Goal: Navigation & Orientation: Find specific page/section

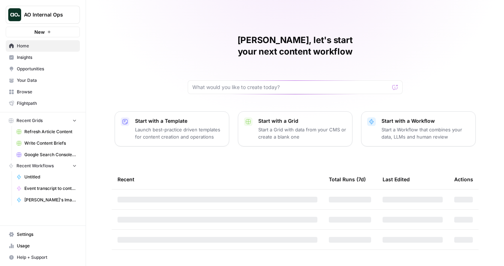
click at [76, 18] on icon "Workspace: AO Internal Ops" at bounding box center [73, 14] width 7 height 7
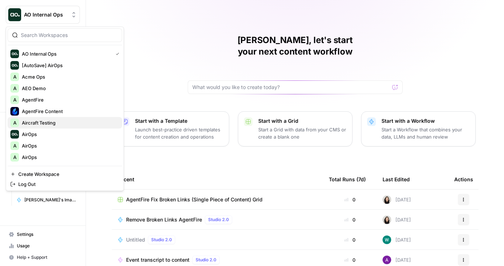
click at [35, 128] on button "A Aircraft Testing" at bounding box center [65, 122] width 115 height 11
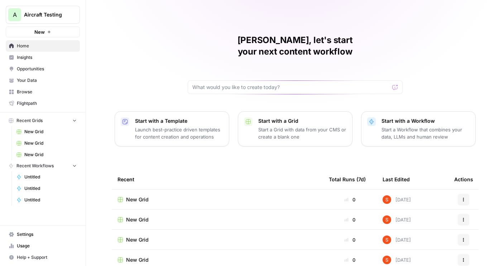
click at [37, 92] on span "Browse" at bounding box center [47, 92] width 60 height 6
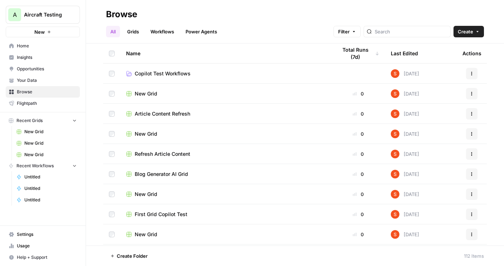
click at [38, 83] on link "Your Data" at bounding box center [43, 80] width 74 height 11
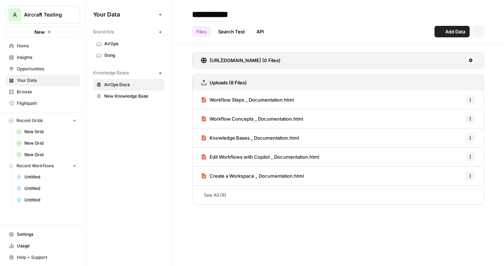
click at [38, 68] on span "Opportunities" at bounding box center [47, 69] width 60 height 6
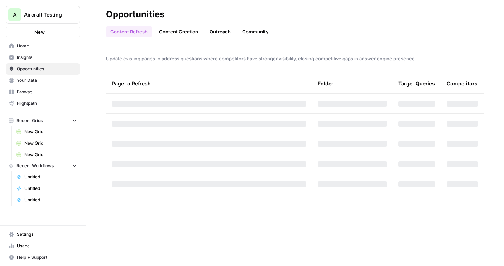
click at [36, 52] on link "Insights" at bounding box center [43, 57] width 74 height 11
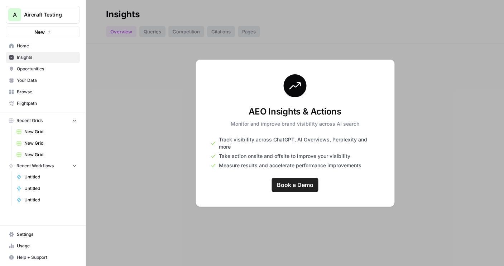
click at [36, 46] on span "Home" at bounding box center [47, 46] width 60 height 6
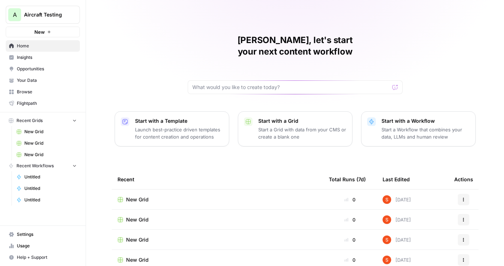
click at [48, 89] on span "Browse" at bounding box center [47, 92] width 60 height 6
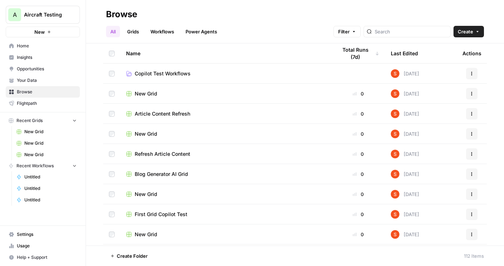
click at [20, 57] on span "Insights" at bounding box center [47, 57] width 60 height 6
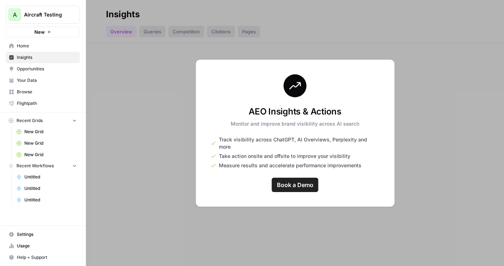
click at [23, 52] on link "Insights" at bounding box center [43, 57] width 74 height 11
click at [23, 47] on span "Home" at bounding box center [47, 46] width 60 height 6
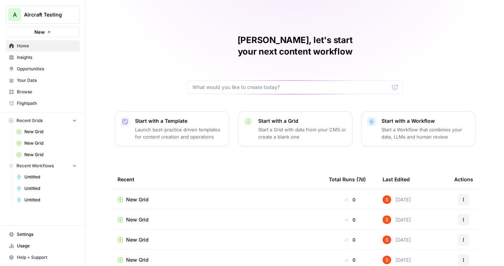
click at [27, 89] on span "Browse" at bounding box center [47, 92] width 60 height 6
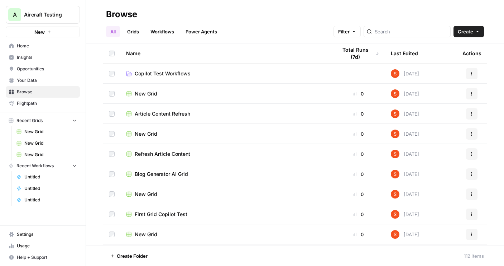
click at [47, 48] on span "Home" at bounding box center [47, 46] width 60 height 6
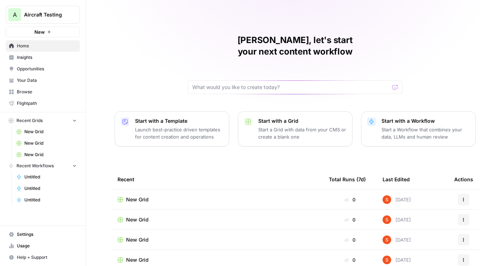
click at [32, 91] on span "Browse" at bounding box center [47, 92] width 60 height 6
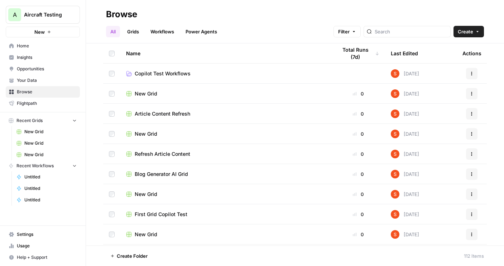
click at [32, 46] on span "Home" at bounding box center [47, 46] width 60 height 6
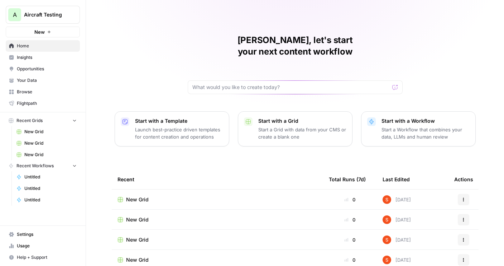
click at [33, 92] on span "Browse" at bounding box center [47, 92] width 60 height 6
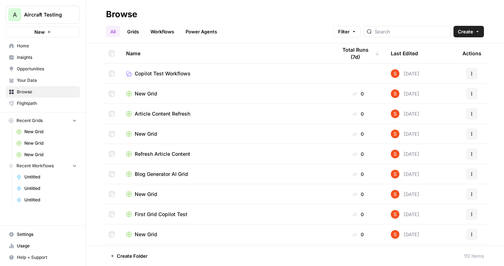
click at [31, 47] on span "Home" at bounding box center [47, 46] width 60 height 6
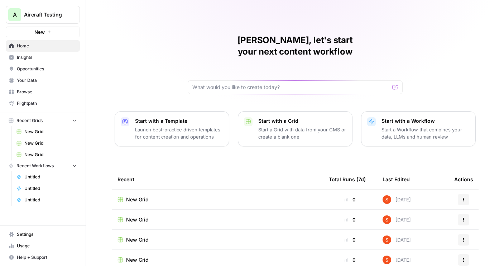
click at [27, 73] on link "Opportunities" at bounding box center [43, 68] width 74 height 11
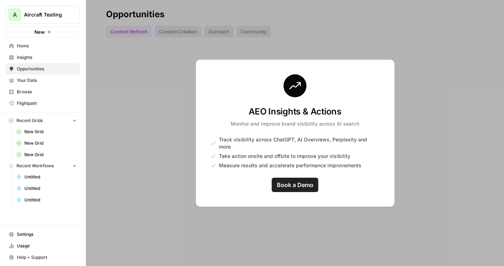
click at [27, 79] on span "Your Data" at bounding box center [47, 80] width 60 height 6
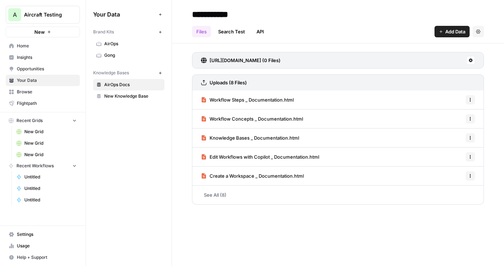
click at [28, 58] on span "Insights" at bounding box center [47, 57] width 60 height 6
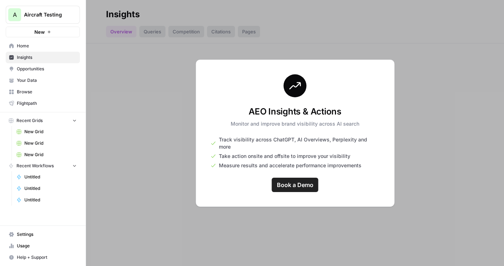
click at [28, 68] on span "Opportunities" at bounding box center [47, 69] width 60 height 6
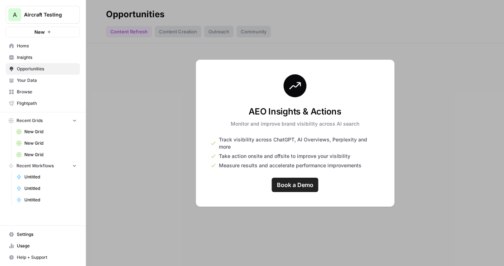
click at [28, 80] on span "Your Data" at bounding box center [47, 80] width 60 height 6
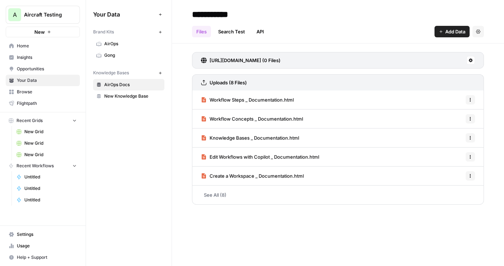
click at [26, 64] on link "Opportunities" at bounding box center [43, 68] width 74 height 11
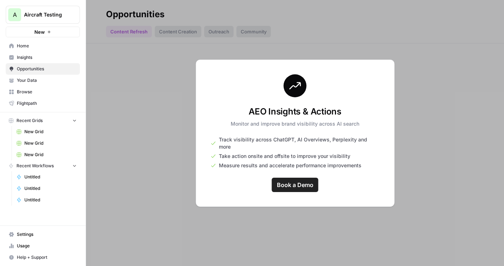
click at [26, 59] on span "Insights" at bounding box center [47, 57] width 60 height 6
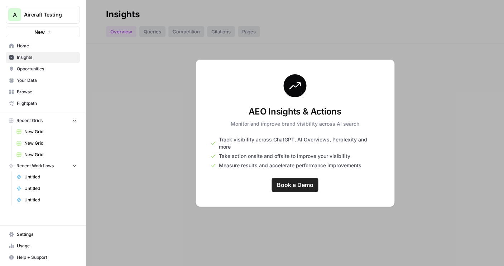
click at [26, 85] on link "Your Data" at bounding box center [43, 80] width 74 height 11
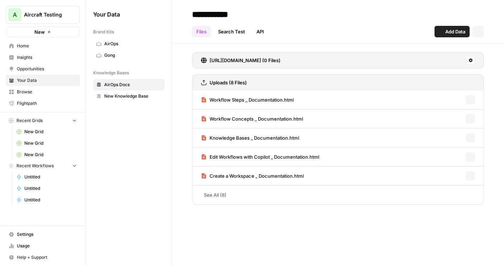
click at [26, 91] on span "Browse" at bounding box center [47, 92] width 60 height 6
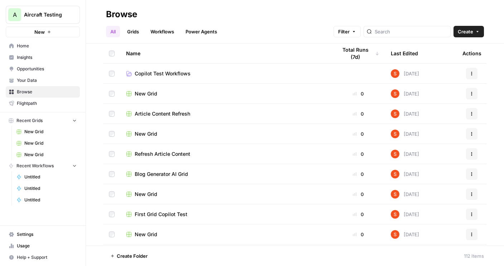
click at [26, 103] on span "Flightpath" at bounding box center [47, 103] width 60 height 6
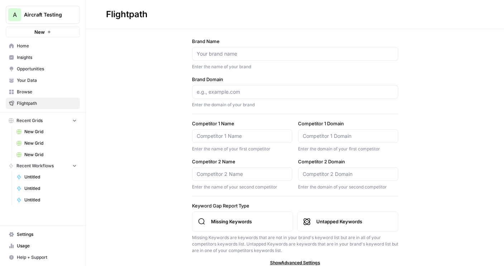
click at [28, 84] on link "Your Data" at bounding box center [43, 80] width 74 height 11
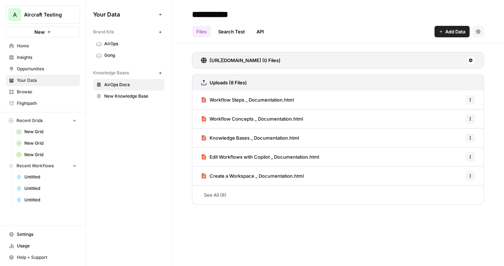
click at [78, 14] on button "A Aircraft Testing" at bounding box center [43, 15] width 74 height 18
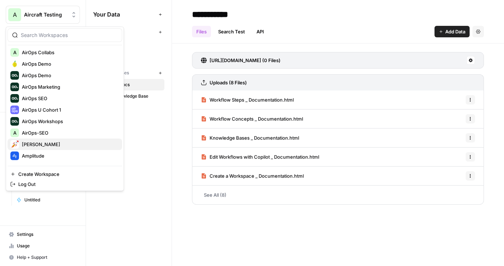
scroll to position [377, 0]
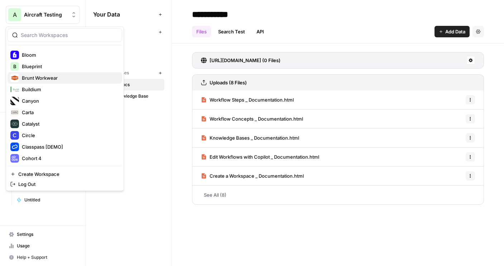
click at [37, 80] on span "Brunt Workwear" at bounding box center [69, 77] width 95 height 7
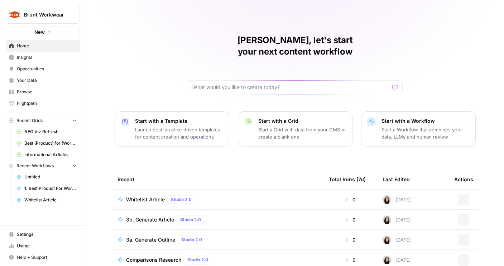
click at [30, 59] on span "Insights" at bounding box center [47, 57] width 60 height 6
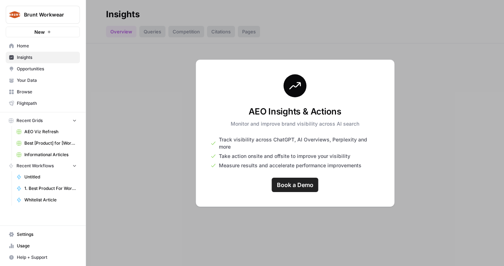
click at [74, 21] on button "Brunt Workwear" at bounding box center [43, 15] width 74 height 18
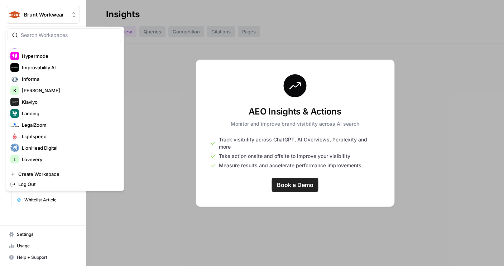
scroll to position [976, 0]
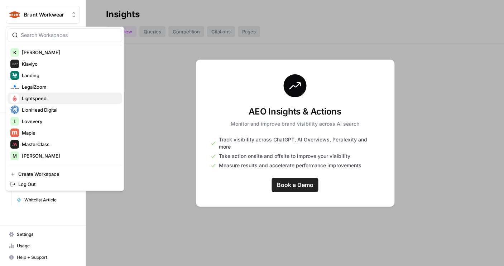
click at [49, 99] on span "Lightspeed" at bounding box center [69, 98] width 95 height 7
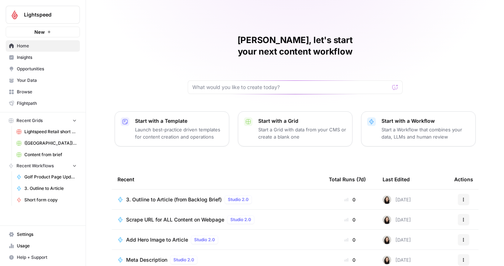
click at [46, 54] on span "Insights" at bounding box center [47, 57] width 60 height 6
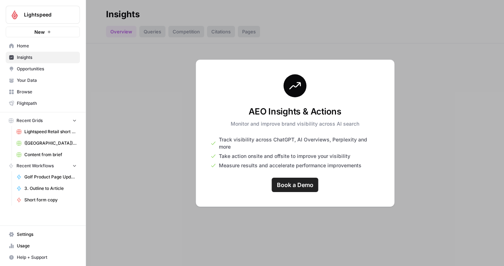
click at [36, 100] on span "Flightpath" at bounding box center [47, 103] width 60 height 6
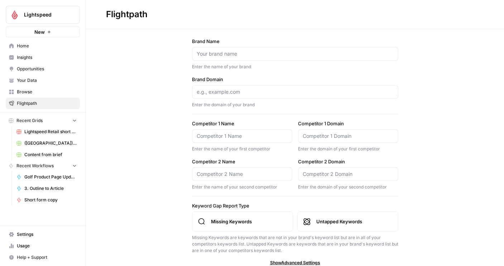
click at [76, 15] on icon "Workspace: Lightspeed" at bounding box center [73, 14] width 7 height 7
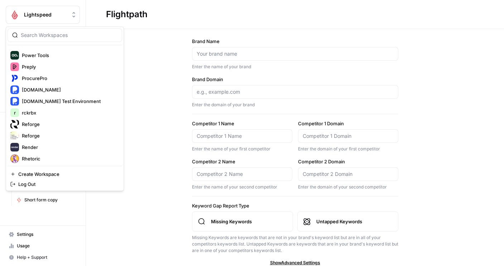
scroll to position [1276, 0]
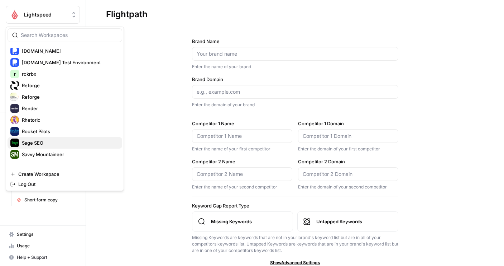
click at [46, 143] on span "Sage SEO" at bounding box center [69, 142] width 95 height 7
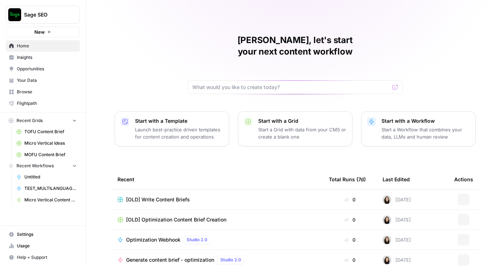
click at [39, 54] on span "Insights" at bounding box center [47, 57] width 60 height 6
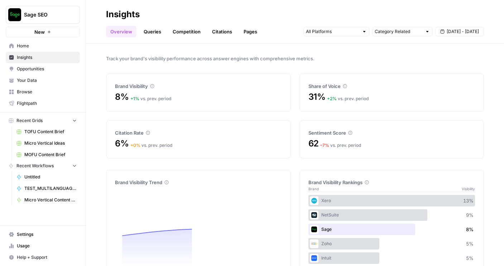
click at [39, 69] on span "Opportunities" at bounding box center [47, 69] width 60 height 6
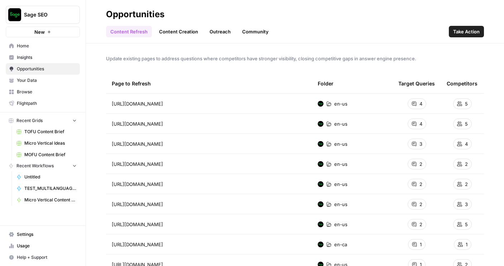
click at [39, 83] on span "Your Data" at bounding box center [47, 80] width 60 height 6
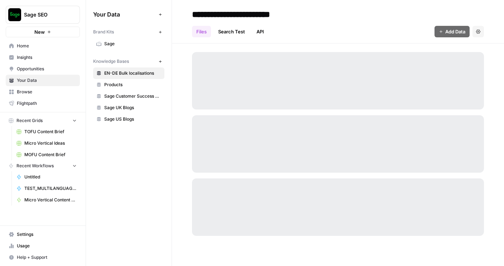
click at [39, 94] on span "Browse" at bounding box center [47, 92] width 60 height 6
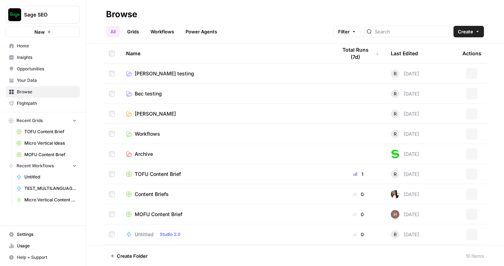
click at [35, 69] on span "Opportunities" at bounding box center [47, 69] width 60 height 6
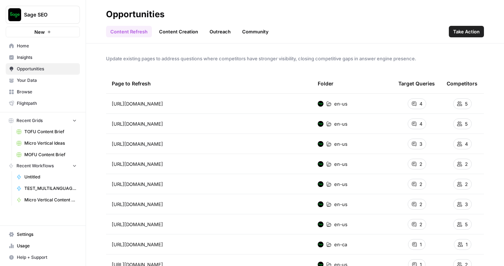
click at [35, 61] on link "Insights" at bounding box center [43, 57] width 74 height 11
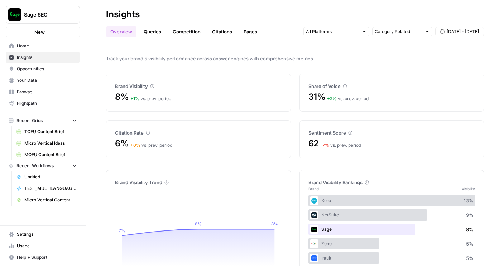
click at [43, 78] on span "Your Data" at bounding box center [47, 80] width 60 height 6
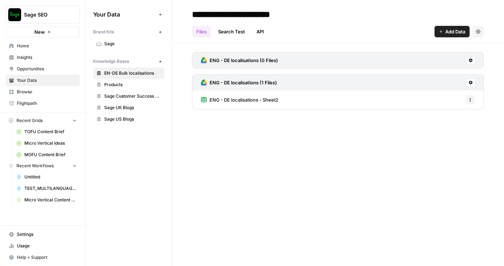
click at [41, 89] on span "Browse" at bounding box center [47, 92] width 60 height 6
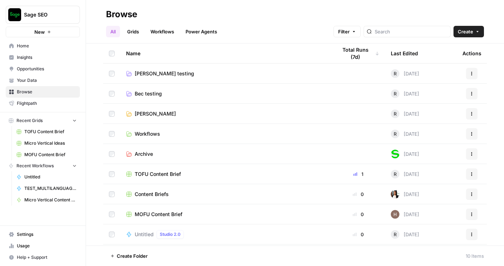
click at [38, 55] on span "Insights" at bounding box center [47, 57] width 60 height 6
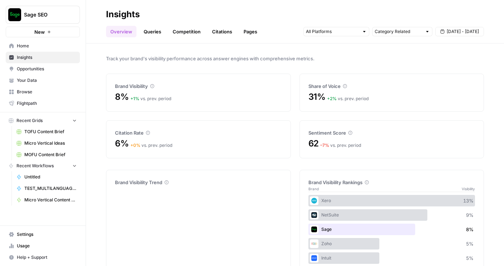
click at [38, 55] on span "Insights" at bounding box center [47, 57] width 60 height 6
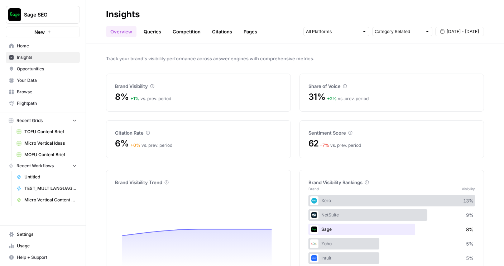
click at [44, 49] on link "Home" at bounding box center [43, 45] width 74 height 11
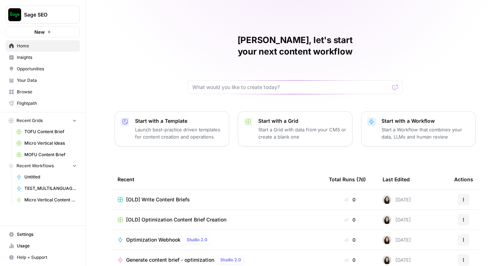
click at [46, 52] on link "Insights" at bounding box center [43, 57] width 74 height 11
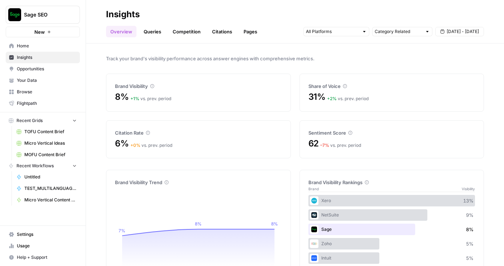
click at [43, 67] on span "Opportunities" at bounding box center [47, 69] width 60 height 6
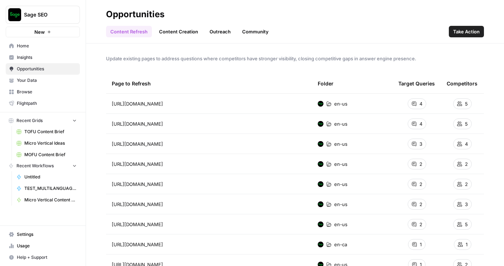
click at [51, 59] on span "Insights" at bounding box center [47, 57] width 60 height 6
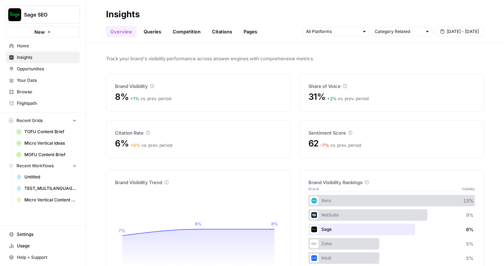
click at [29, 70] on span "Opportunities" at bounding box center [47, 69] width 60 height 6
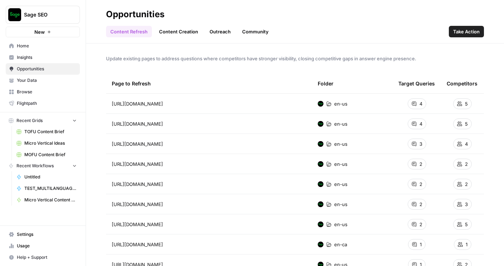
click at [414, 105] on icon at bounding box center [414, 103] width 5 height 5
click at [415, 105] on icon at bounding box center [414, 103] width 4 height 4
click at [415, 89] on div "Target Queries" at bounding box center [417, 83] width 37 height 20
click at [415, 102] on icon at bounding box center [414, 103] width 4 height 4
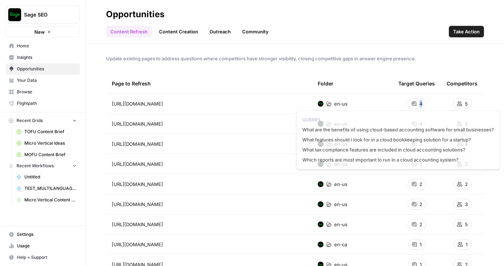
click at [415, 102] on icon at bounding box center [414, 103] width 4 height 4
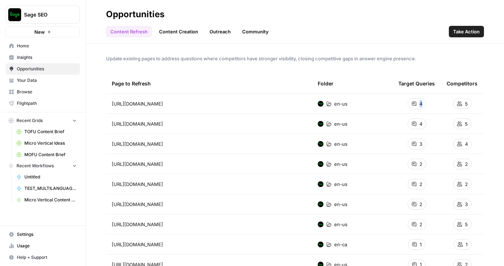
click at [176, 27] on link "Content Creation" at bounding box center [179, 31] width 48 height 11
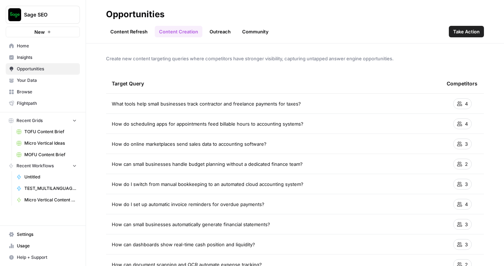
click at [215, 31] on link "Outreach" at bounding box center [220, 31] width 30 height 11
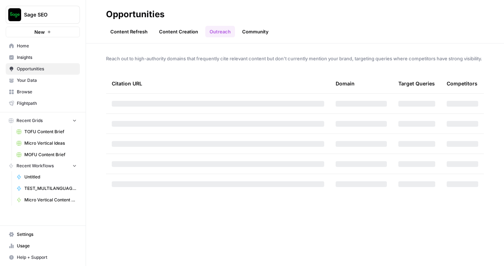
click at [121, 33] on link "Content Refresh" at bounding box center [129, 31] width 46 height 11
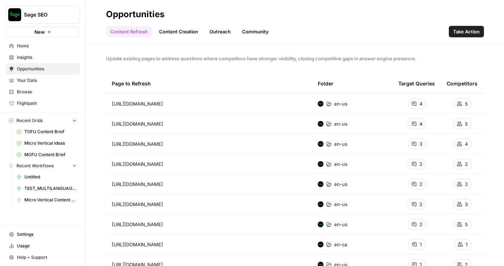
click at [28, 63] on link "Opportunities" at bounding box center [43, 68] width 74 height 11
click at [27, 60] on span "Insights" at bounding box center [47, 57] width 60 height 6
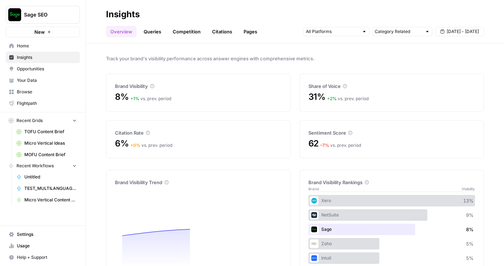
click at [24, 81] on span "Your Data" at bounding box center [47, 80] width 60 height 6
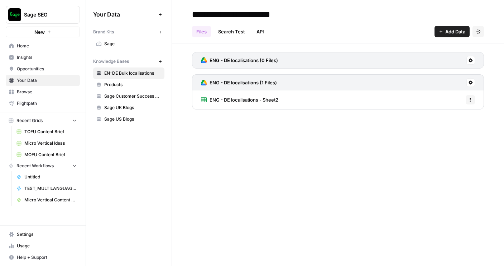
click at [24, 89] on span "Browse" at bounding box center [47, 92] width 60 height 6
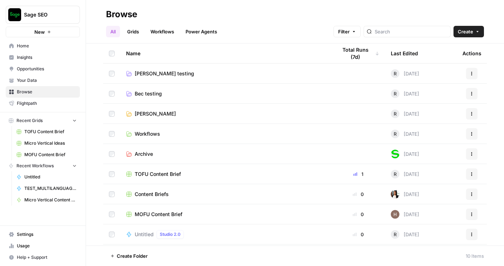
click at [39, 52] on link "Insights" at bounding box center [43, 57] width 74 height 11
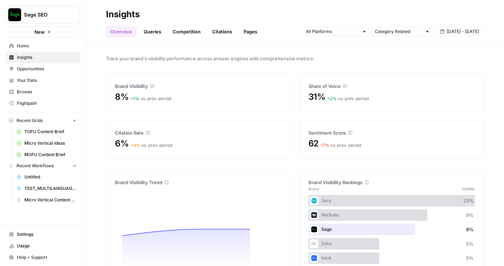
click span "Home"
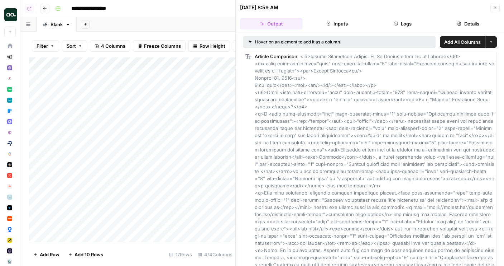
click at [495, 5] on button "Close" at bounding box center [495, 7] width 9 height 9
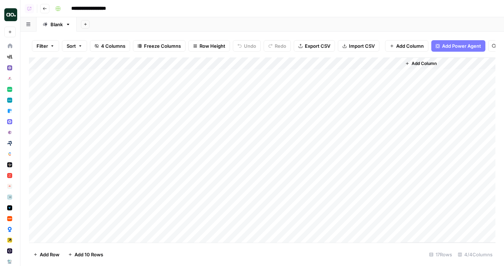
click at [238, 73] on div "Add Column" at bounding box center [262, 149] width 467 height 185
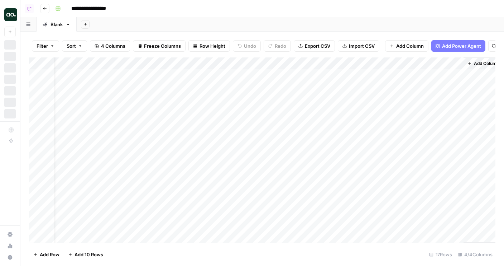
scroll to position [0, 20]
click at [218, 76] on div "Add Column" at bounding box center [262, 149] width 467 height 185
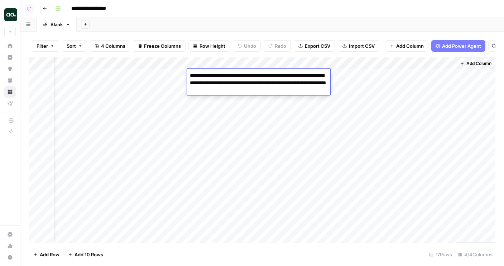
click at [248, 30] on div "Add Sheet" at bounding box center [291, 24] width 428 height 14
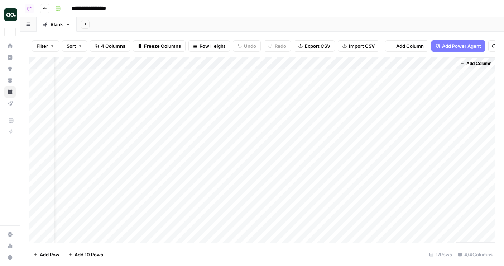
click at [306, 59] on div "Add Column" at bounding box center [262, 149] width 467 height 185
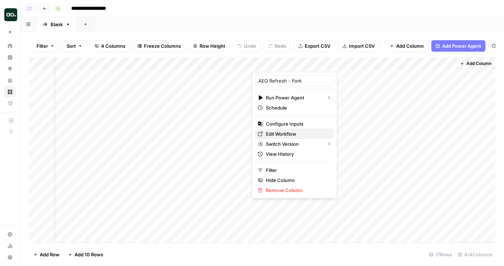
click at [287, 130] on span "Edit Workflow" at bounding box center [297, 133] width 63 height 7
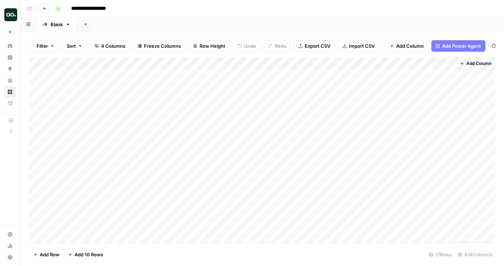
scroll to position [0, 0]
click at [241, 80] on div "Add Column" at bounding box center [262, 149] width 467 height 185
click at [240, 85] on div "Add Column" at bounding box center [262, 149] width 467 height 185
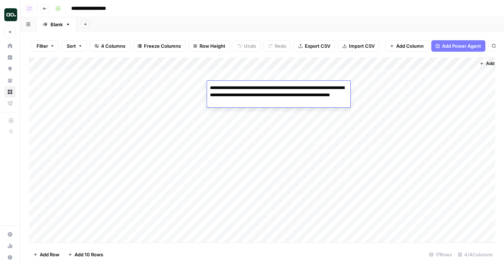
click at [201, 23] on div "Add Sheet" at bounding box center [291, 24] width 428 height 14
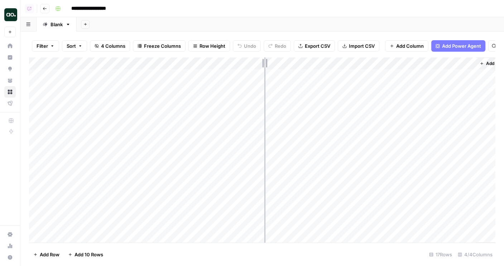
drag, startPoint x: 207, startPoint y: 63, endPoint x: 275, endPoint y: 62, distance: 67.4
click at [276, 62] on div "Add Column" at bounding box center [262, 149] width 467 height 185
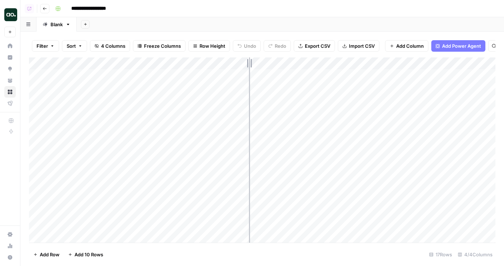
drag, startPoint x: 274, startPoint y: 62, endPoint x: 249, endPoint y: 62, distance: 25.1
click at [249, 62] on div "Add Column" at bounding box center [262, 149] width 467 height 185
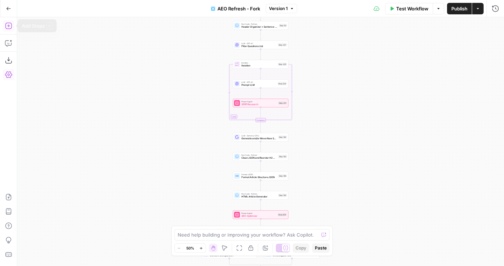
click at [8, 29] on icon "button" at bounding box center [8, 25] width 7 height 7
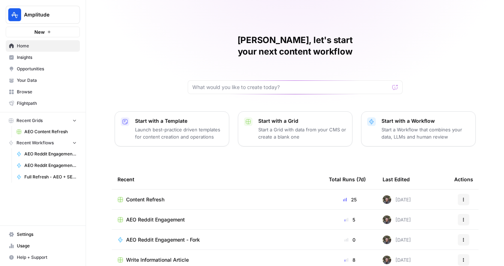
click at [76, 15] on icon "Workspace: Amplitude" at bounding box center [73, 14] width 7 height 7
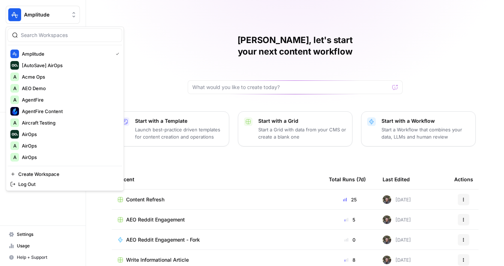
scroll to position [9, 0]
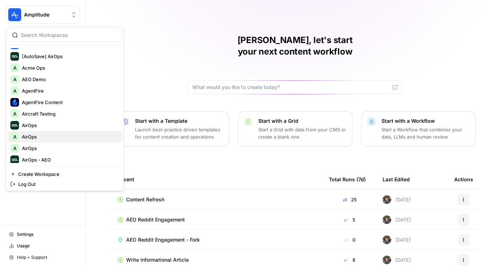
click at [34, 137] on span "AirOps" at bounding box center [69, 136] width 95 height 7
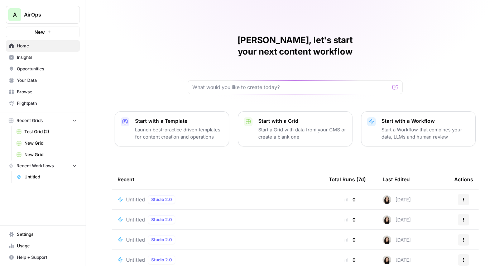
scroll to position [24, 0]
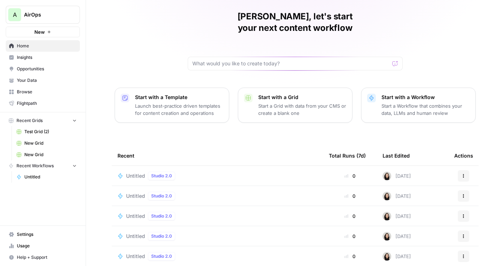
click at [137, 172] on span "Untitled" at bounding box center [135, 175] width 19 height 7
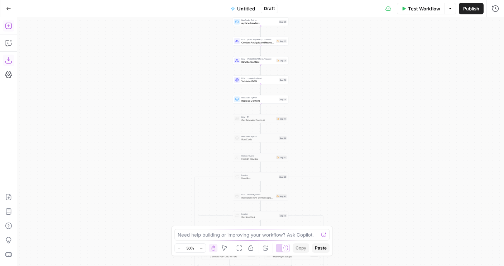
click at [9, 29] on icon "button" at bounding box center [8, 26] width 6 height 6
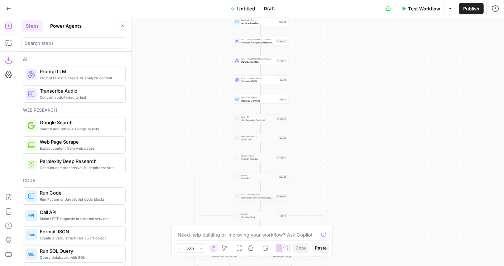
click at [71, 49] on header "Steps Power Agents Close" at bounding box center [74, 34] width 114 height 34
click at [64, 33] on header "Steps Power Agents Close" at bounding box center [74, 34] width 114 height 34
click at [63, 32] on header "Steps Power Agents Close" at bounding box center [74, 34] width 114 height 34
click at [63, 28] on button "Power Agents" at bounding box center [66, 25] width 40 height 11
click at [63, 44] on input "search" at bounding box center [74, 42] width 99 height 7
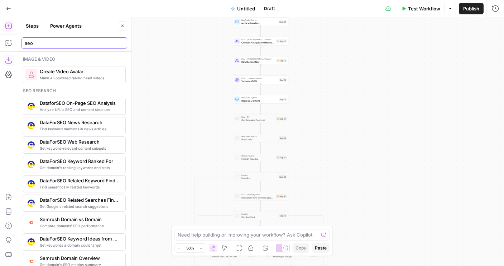
type input "ae"
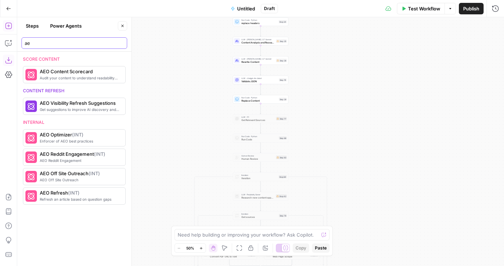
click at [123, 42] on input "ae" at bounding box center [74, 42] width 99 height 7
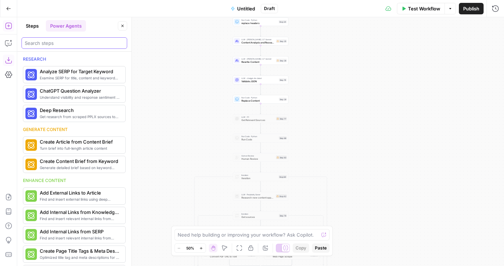
click at [123, 42] on input "search" at bounding box center [74, 42] width 99 height 7
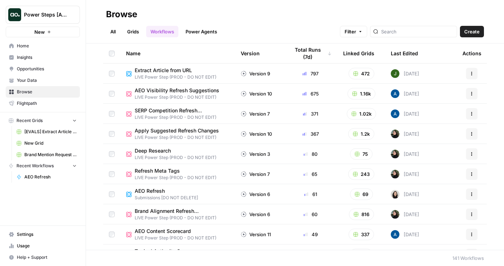
click at [46, 56] on span "Insights" at bounding box center [47, 57] width 60 height 6
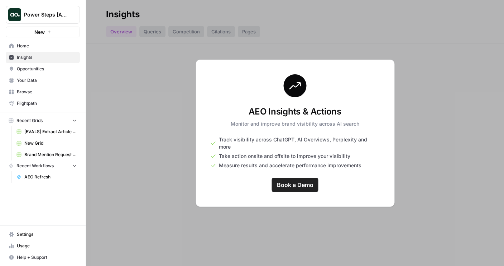
click at [32, 73] on link "Opportunities" at bounding box center [43, 68] width 74 height 11
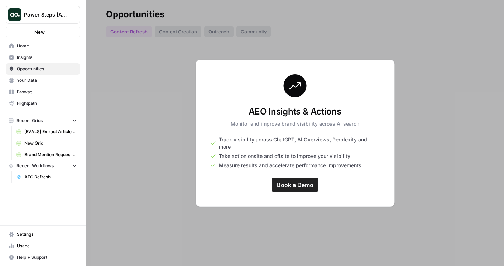
click at [32, 85] on link "Your Data" at bounding box center [43, 80] width 74 height 11
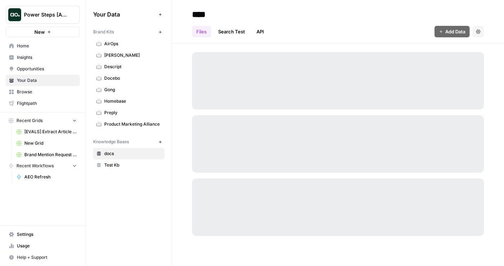
click at [32, 46] on span "Home" at bounding box center [47, 46] width 60 height 6
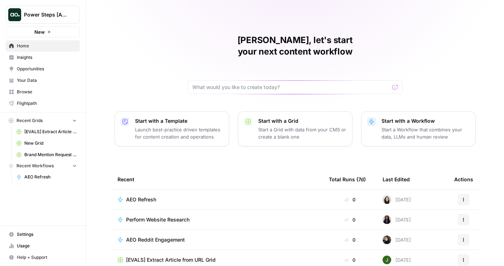
click at [33, 57] on span "Insights" at bounding box center [47, 57] width 60 height 6
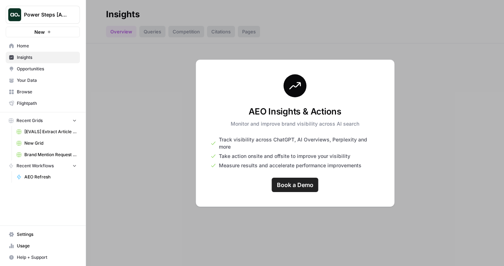
click at [33, 69] on span "Opportunities" at bounding box center [47, 69] width 60 height 6
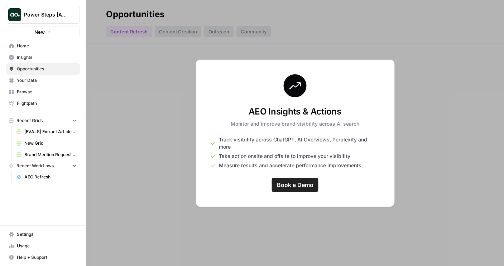
click at [33, 81] on span "Your Data" at bounding box center [47, 80] width 60 height 6
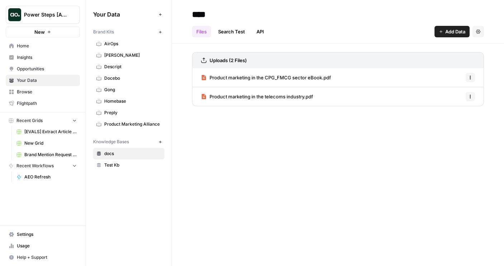
click at [28, 59] on span "Insights" at bounding box center [47, 57] width 60 height 6
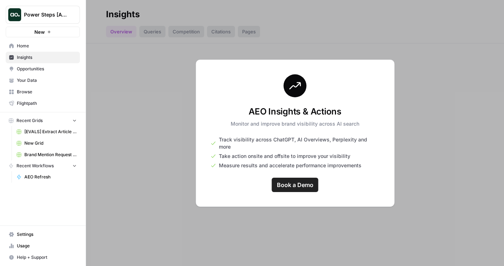
click at [28, 69] on span "Opportunities" at bounding box center [47, 69] width 60 height 6
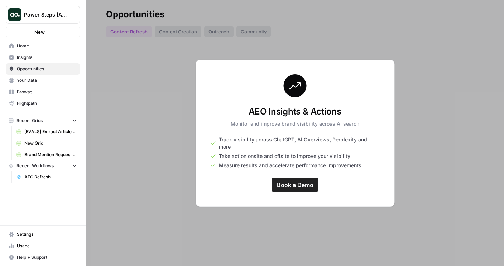
click at [28, 78] on span "Your Data" at bounding box center [47, 80] width 60 height 6
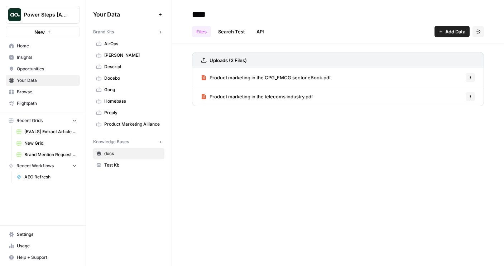
click at [29, 90] on span "Browse" at bounding box center [47, 92] width 60 height 6
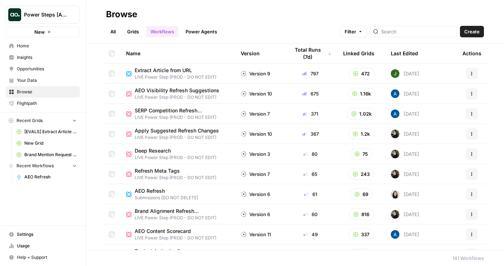
click at [29, 104] on span "Flightpath" at bounding box center [47, 103] width 60 height 6
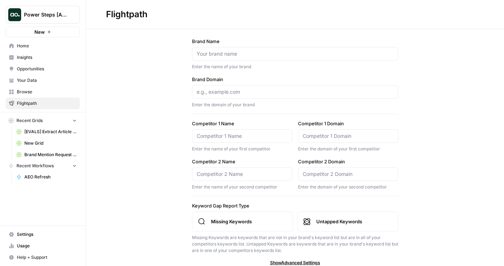
click at [29, 89] on span "Browse" at bounding box center [47, 92] width 60 height 6
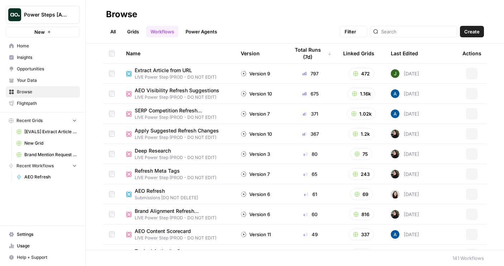
click at [29, 73] on link "Opportunities" at bounding box center [43, 68] width 74 height 11
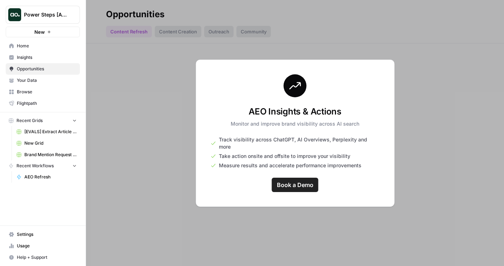
click at [25, 85] on link "Your Data" at bounding box center [43, 80] width 74 height 11
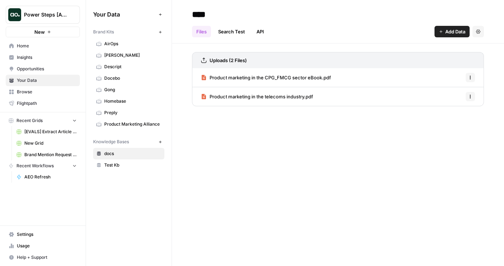
click at [41, 94] on span "Browse" at bounding box center [47, 92] width 60 height 6
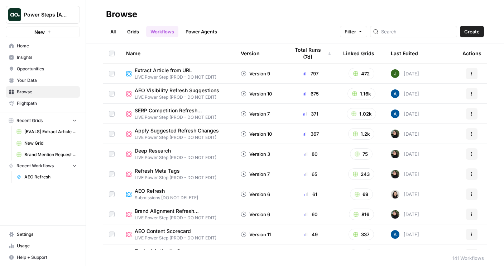
click at [39, 59] on span "Insights" at bounding box center [47, 57] width 60 height 6
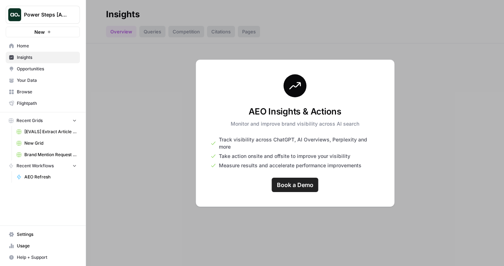
click at [38, 45] on span "Home" at bounding box center [47, 46] width 60 height 6
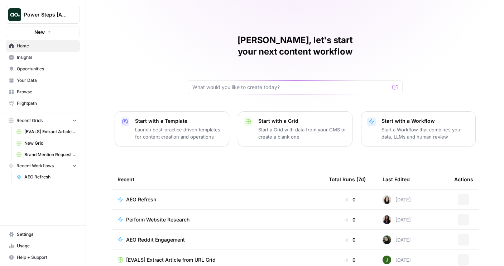
click at [37, 60] on span "Insights" at bounding box center [47, 57] width 60 height 6
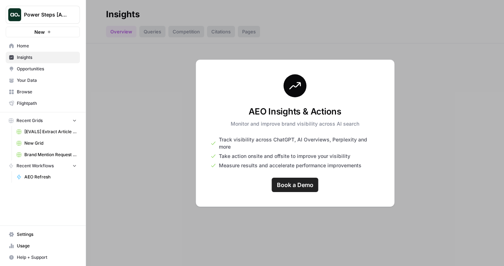
click at [37, 75] on link "Your Data" at bounding box center [43, 80] width 74 height 11
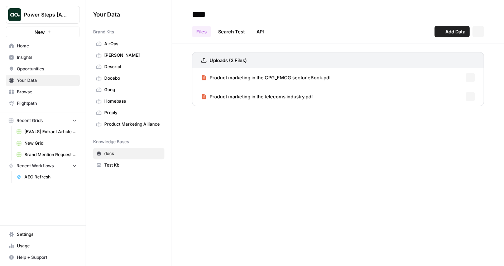
click at [39, 70] on span "Opportunities" at bounding box center [47, 69] width 60 height 6
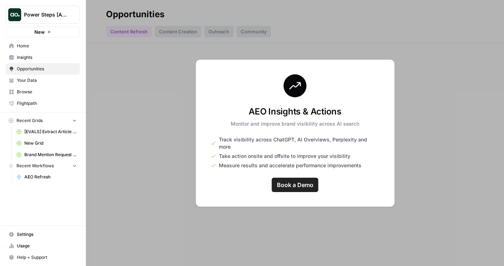
click at [39, 61] on link "Insights" at bounding box center [43, 57] width 74 height 11
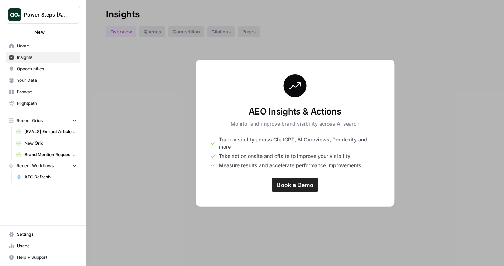
click at [42, 43] on span "Home" at bounding box center [47, 46] width 60 height 6
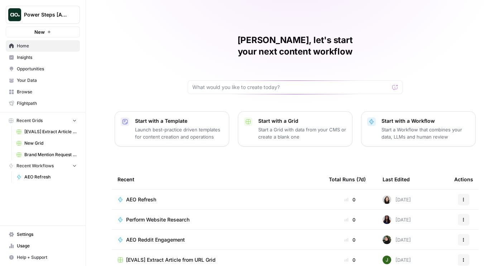
click at [42, 71] on span "Opportunities" at bounding box center [47, 69] width 60 height 6
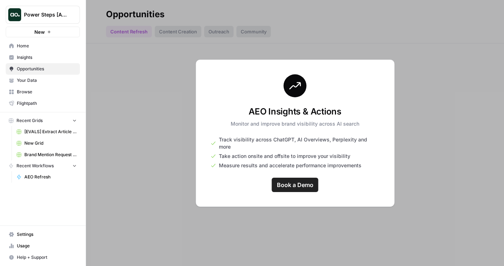
click at [40, 81] on span "Your Data" at bounding box center [47, 80] width 60 height 6
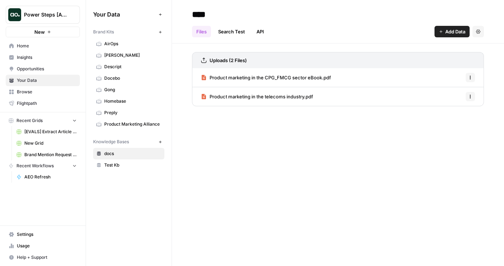
click at [33, 55] on span "Insights" at bounding box center [47, 57] width 60 height 6
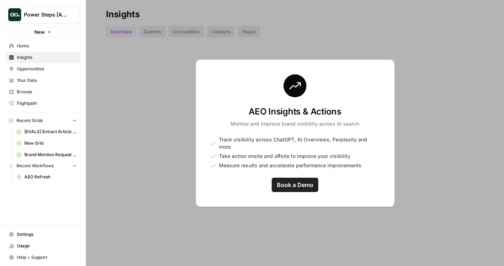
click at [30, 43] on span "Home" at bounding box center [47, 46] width 60 height 6
